Goal: Task Accomplishment & Management: Manage account settings

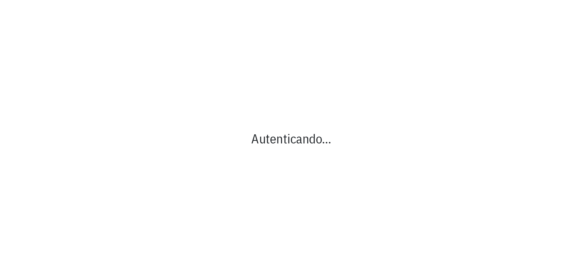
click at [233, 74] on div "Autenticando…" at bounding box center [291, 138] width 583 height 277
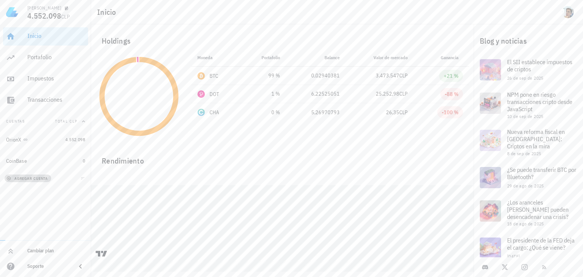
click at [38, 176] on span "agregar cuenta" at bounding box center [28, 178] width 40 height 5
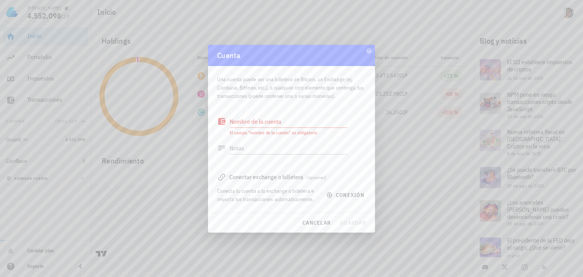
click at [38, 176] on div at bounding box center [291, 138] width 583 height 277
drag, startPoint x: 319, startPoint y: 229, endPoint x: 313, endPoint y: 228, distance: 5.4
click at [313, 228] on div "cancelar guardar" at bounding box center [291, 223] width 167 height 20
click at [313, 228] on button "cancelar" at bounding box center [316, 223] width 35 height 14
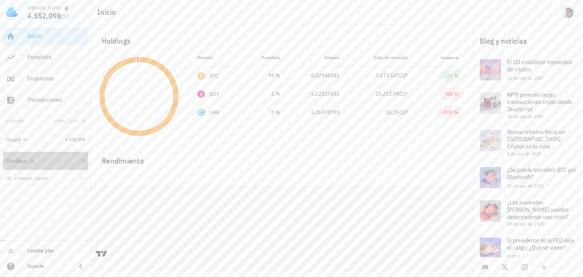
click at [35, 155] on div "CoinBase" at bounding box center [43, 161] width 74 height 16
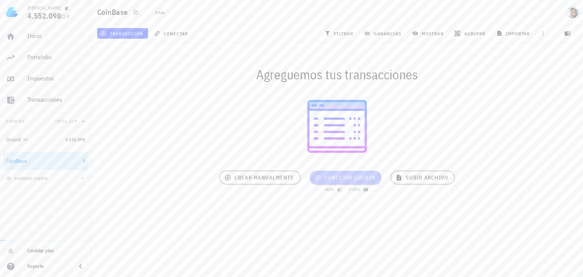
click at [338, 174] on span "conectar cuenta" at bounding box center [346, 177] width 60 height 7
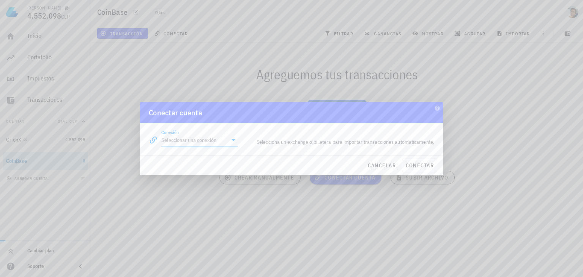
click at [203, 145] on input "Conexión" at bounding box center [194, 140] width 66 height 12
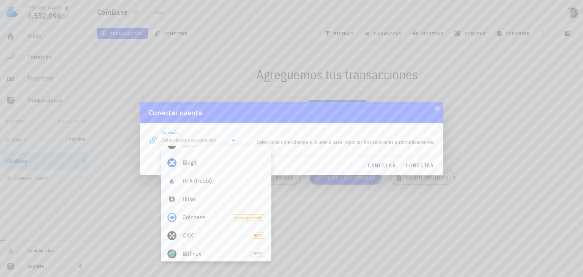
scroll to position [177, 0]
click at [372, 164] on span "cancelar" at bounding box center [381, 165] width 28 height 7
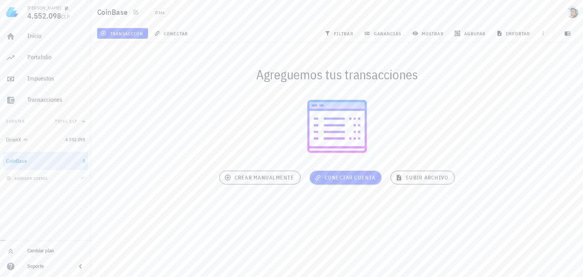
click at [261, 154] on div at bounding box center [337, 126] width 492 height 71
click at [44, 35] on div "Inicio" at bounding box center [56, 35] width 58 height 7
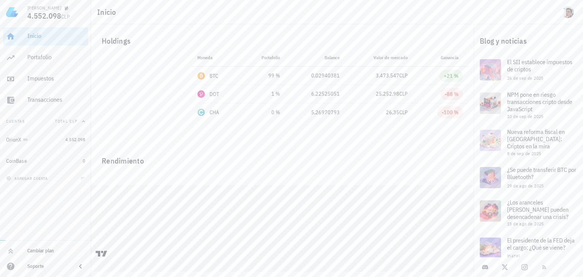
click at [253, 175] on div at bounding box center [282, 176] width 382 height 18
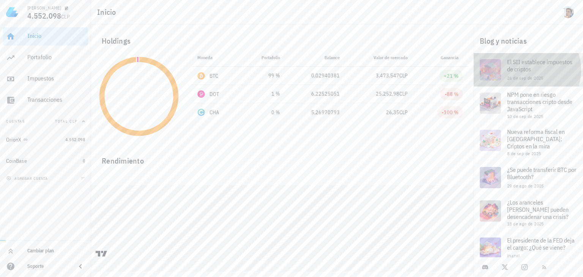
click at [516, 65] on span "El SII establece impuestos de criptos" at bounding box center [539, 65] width 65 height 15
